Goal: Navigation & Orientation: Find specific page/section

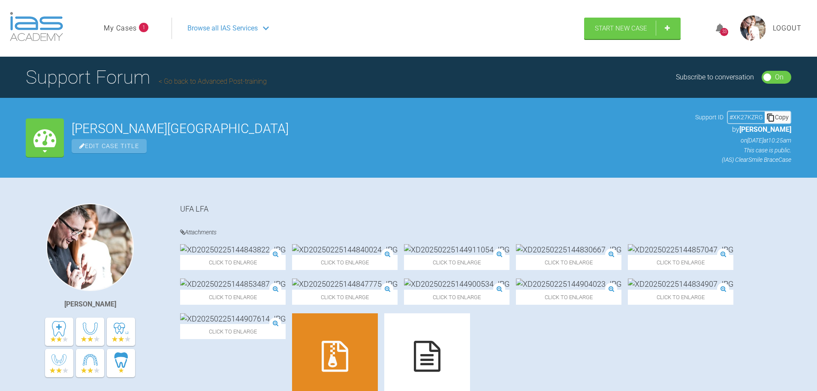
click at [212, 82] on link "Go back to Advanced Post-training" at bounding box center [213, 81] width 108 height 8
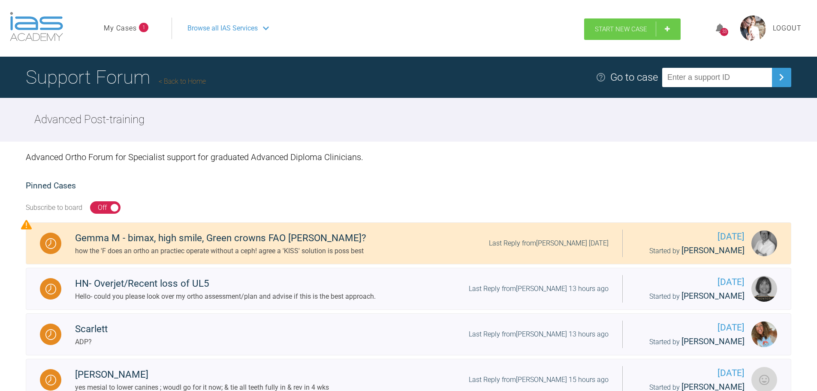
click at [636, 32] on span "Start New Case" at bounding box center [621, 29] width 52 height 8
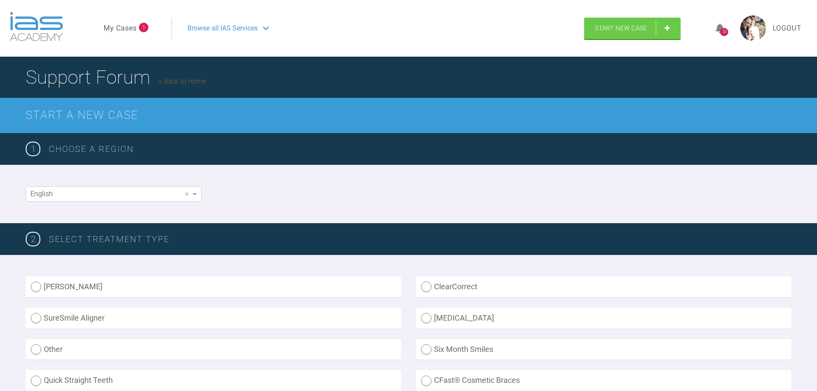
click at [199, 78] on link "Back to Home" at bounding box center [182, 81] width 47 height 8
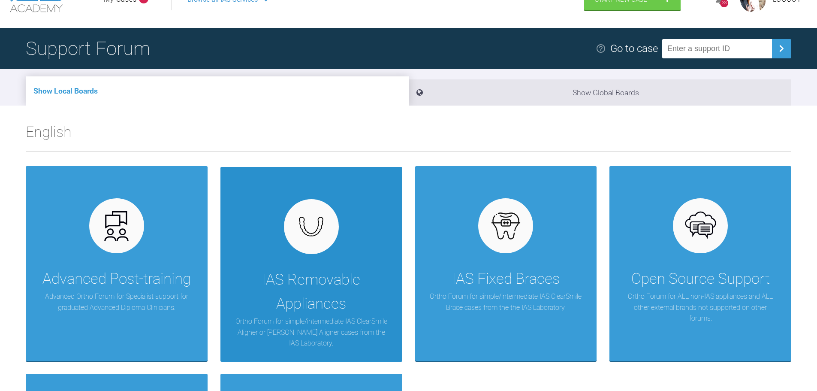
scroll to position [172, 0]
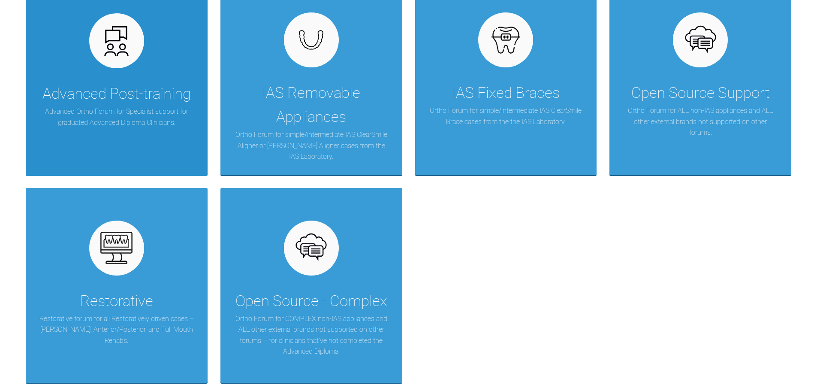
click at [115, 85] on div "Advanced Post-training" at bounding box center [116, 94] width 148 height 24
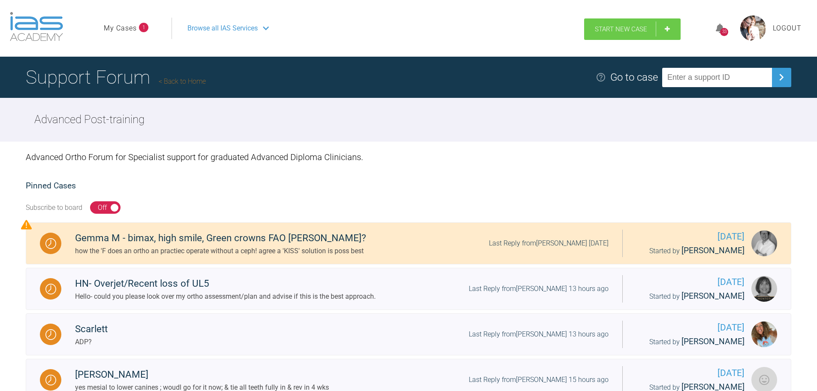
click at [664, 26] on link "Start New Case" at bounding box center [632, 28] width 96 height 21
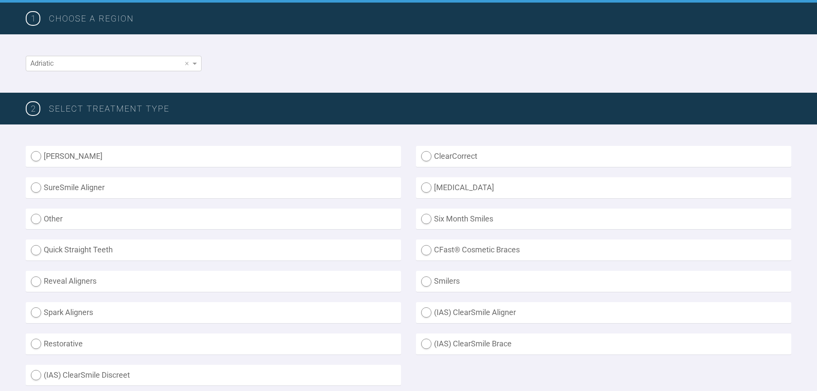
scroll to position [129, 0]
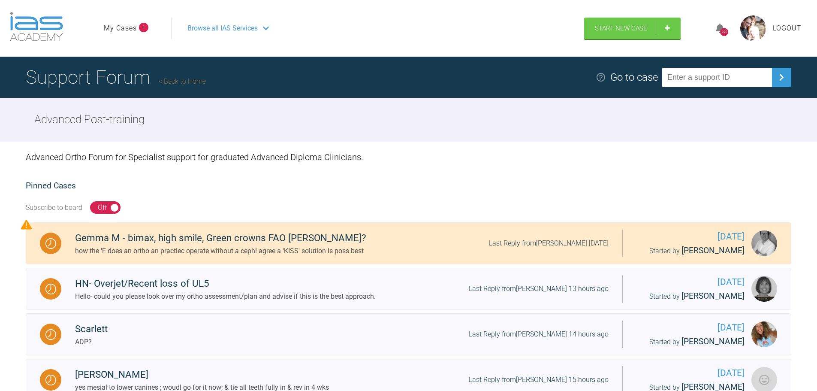
click at [133, 25] on link "My Cases" at bounding box center [120, 28] width 33 height 11
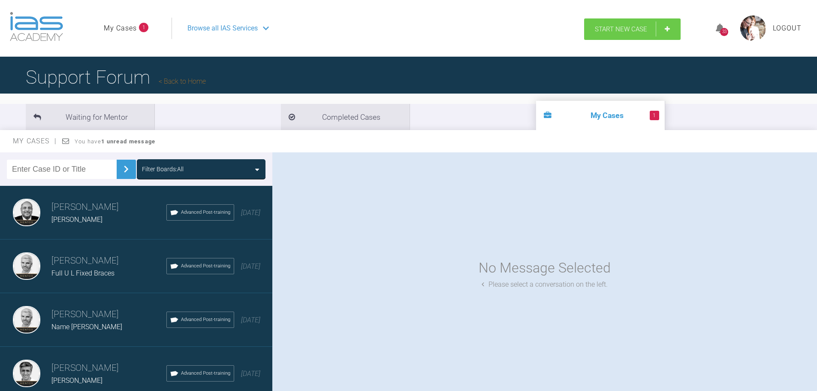
click at [634, 33] on span "Start New Case" at bounding box center [621, 29] width 52 height 8
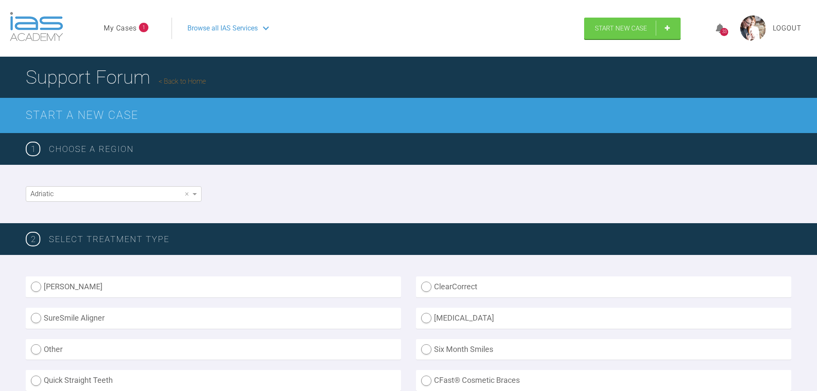
click at [219, 27] on span "Browse all IAS Services" at bounding box center [222, 28] width 70 height 11
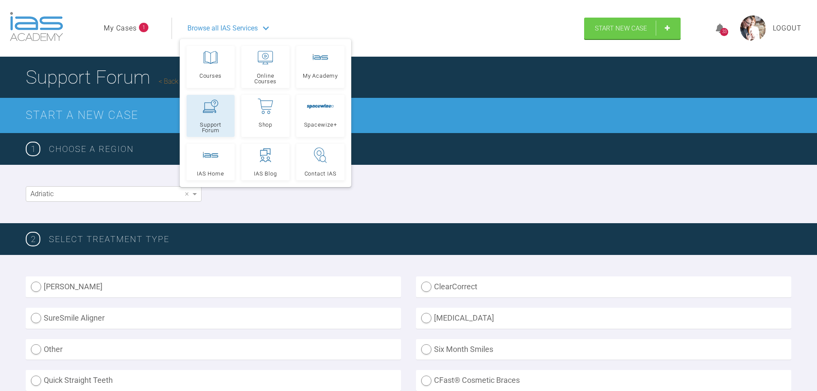
click at [216, 113] on div at bounding box center [210, 106] width 15 height 15
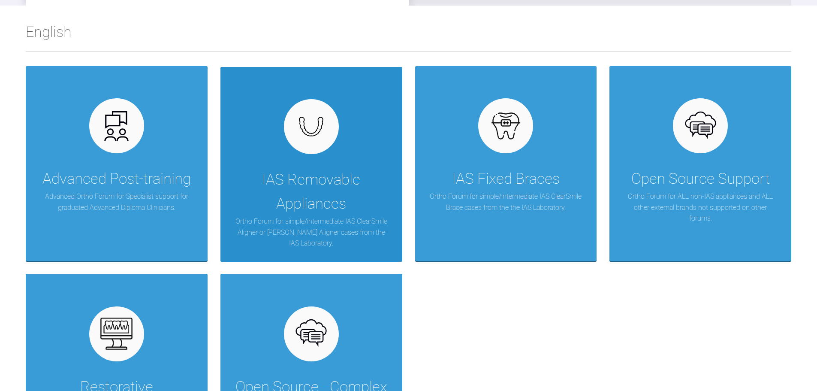
scroll to position [214, 0]
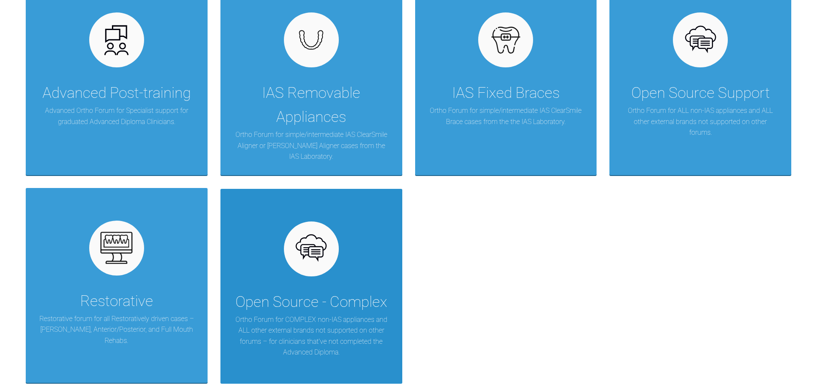
click at [330, 318] on p "Ortho Forum for COMPLEX non-IAS appliances and ALL other external brands not su…" at bounding box center [311, 336] width 156 height 44
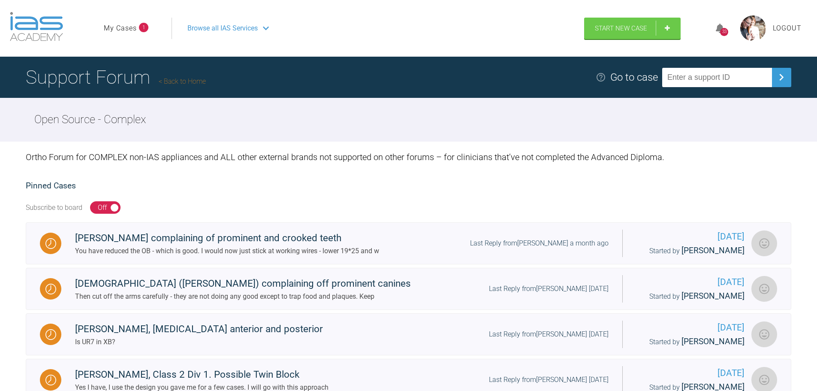
click at [131, 28] on link "My Cases" at bounding box center [120, 28] width 33 height 11
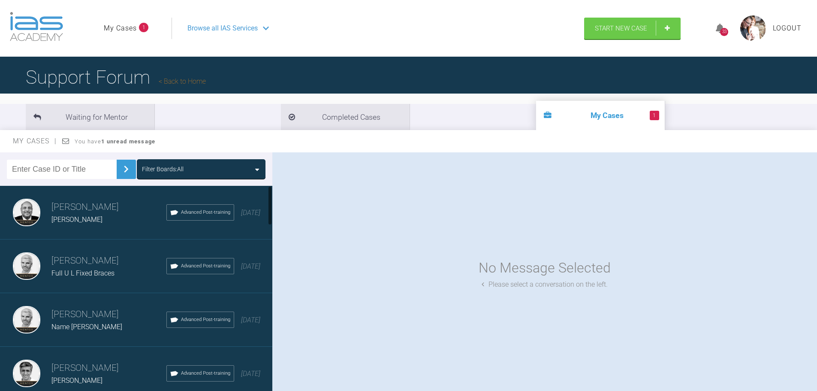
click at [84, 269] on span "Full U L Fixed Braces" at bounding box center [82, 273] width 63 height 8
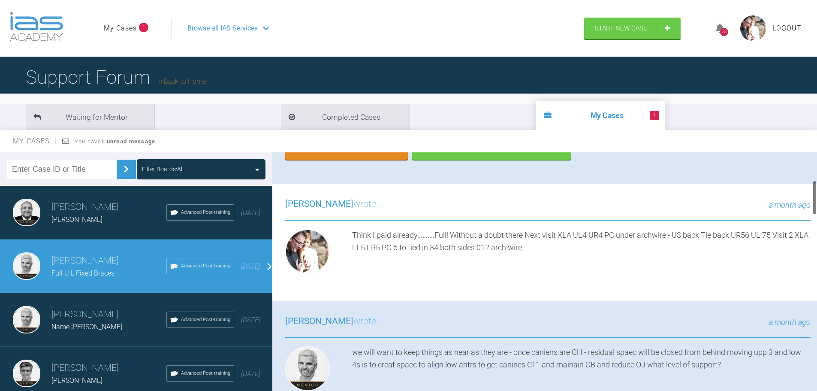
scroll to position [172, 0]
